Goal: Communication & Community: Answer question/provide support

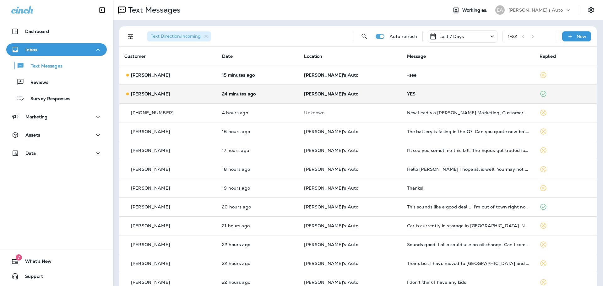
click at [425, 95] on div "YES" at bounding box center [468, 93] width 122 height 5
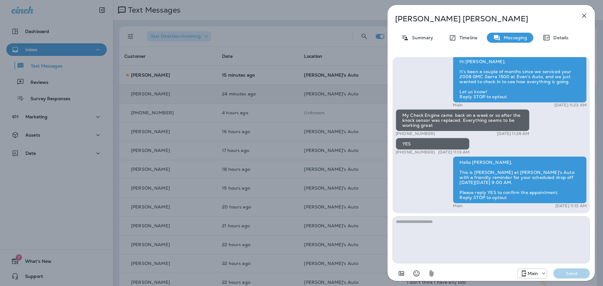
click at [254, 100] on div "[PERSON_NAME] Summary Timeline Messaging Details Hi [PERSON_NAME], It’s been a …" at bounding box center [301, 143] width 603 height 286
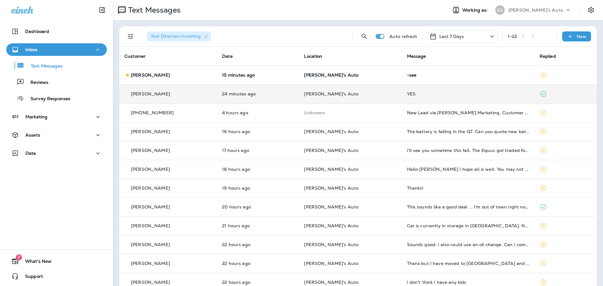
click at [339, 94] on p "[PERSON_NAME]'s Auto" at bounding box center [350, 93] width 93 height 5
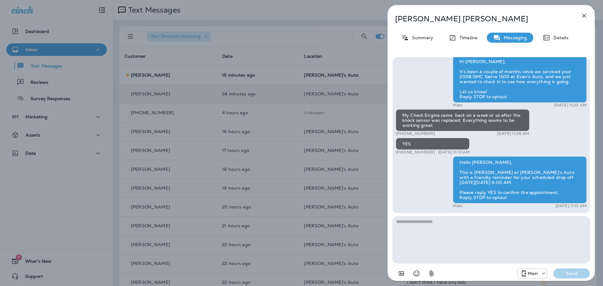
click at [291, 132] on div "[PERSON_NAME] Summary Timeline Messaging Details Hi [PERSON_NAME], It’s been a …" at bounding box center [301, 143] width 603 height 286
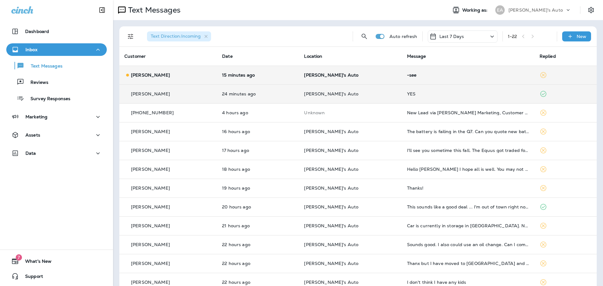
click at [271, 70] on td "15 minutes ago" at bounding box center [258, 75] width 82 height 19
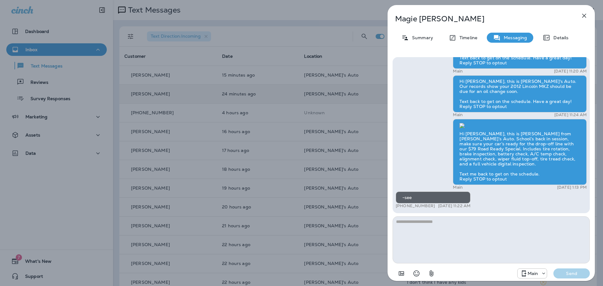
click at [584, 17] on icon "button" at bounding box center [584, 16] width 8 height 8
